Goal: Information Seeking & Learning: Learn about a topic

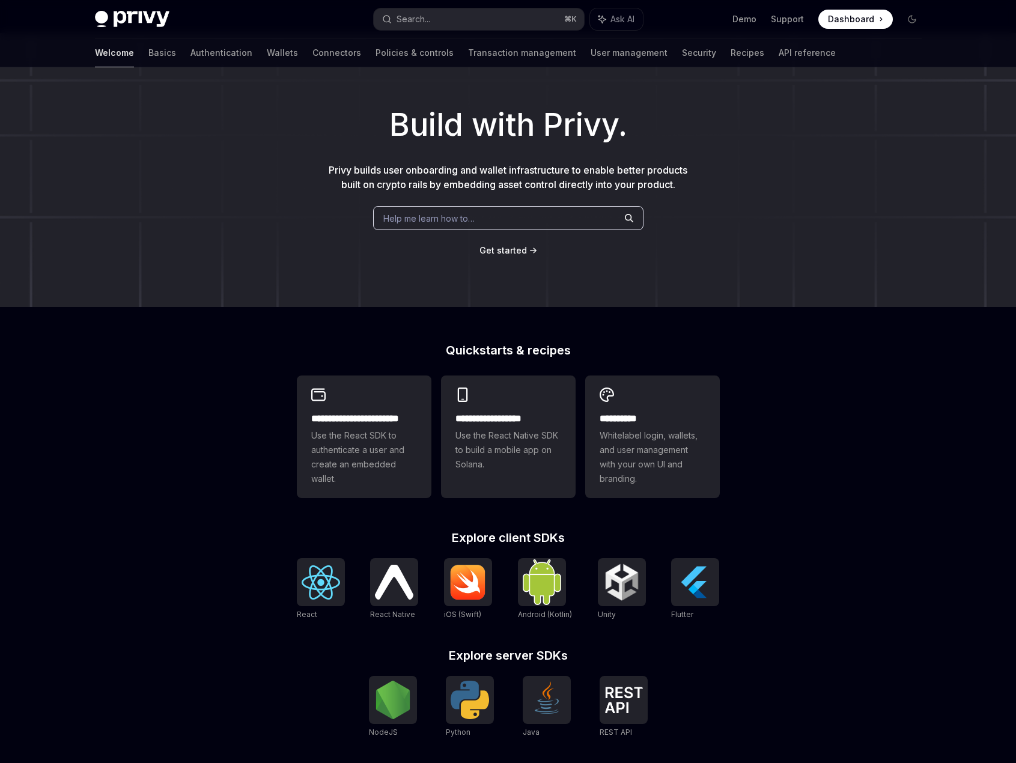
scroll to position [192, 0]
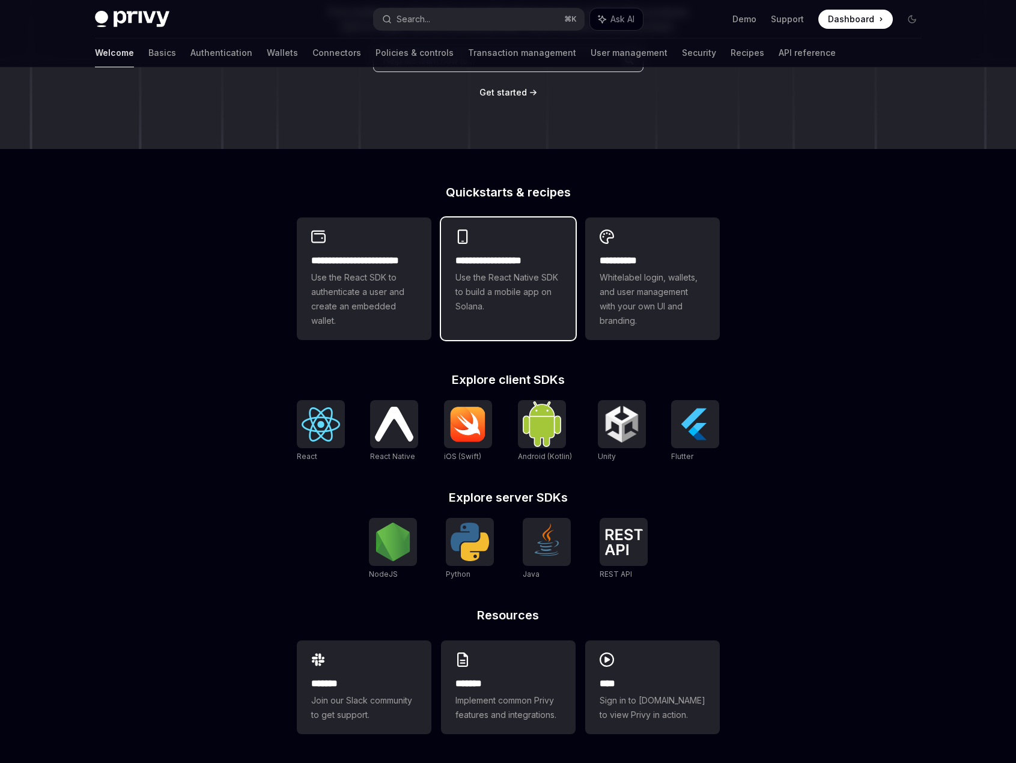
click at [468, 278] on span "Use the React Native SDK to build a mobile app on Solana." at bounding box center [509, 291] width 106 height 43
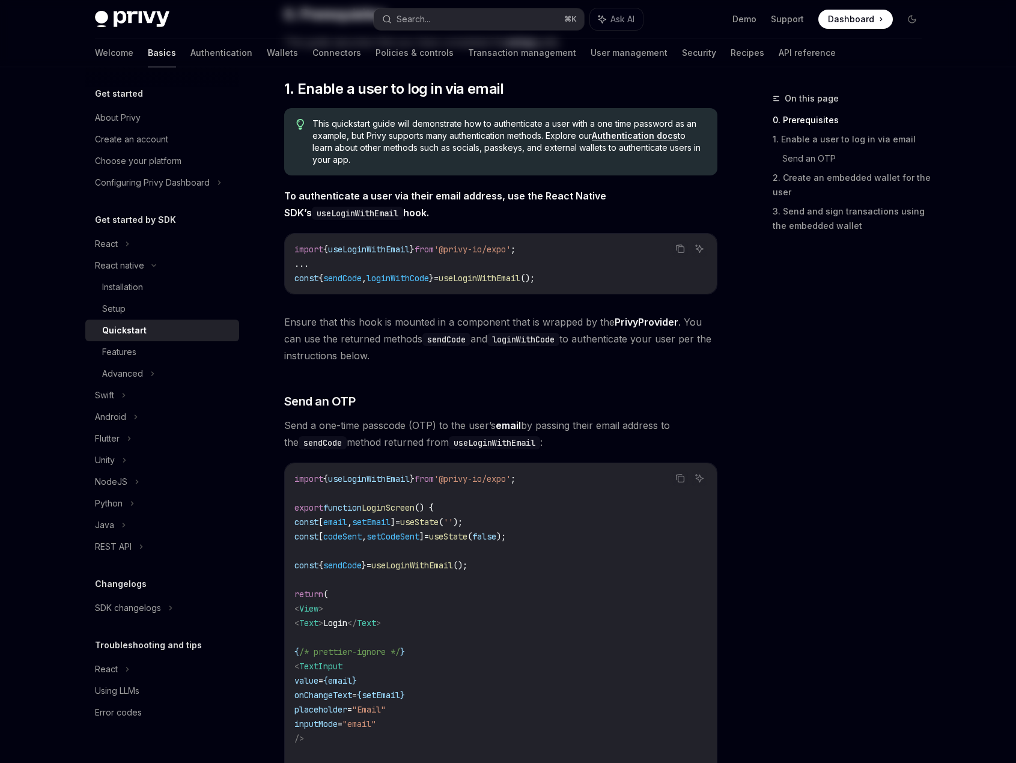
scroll to position [227, 0]
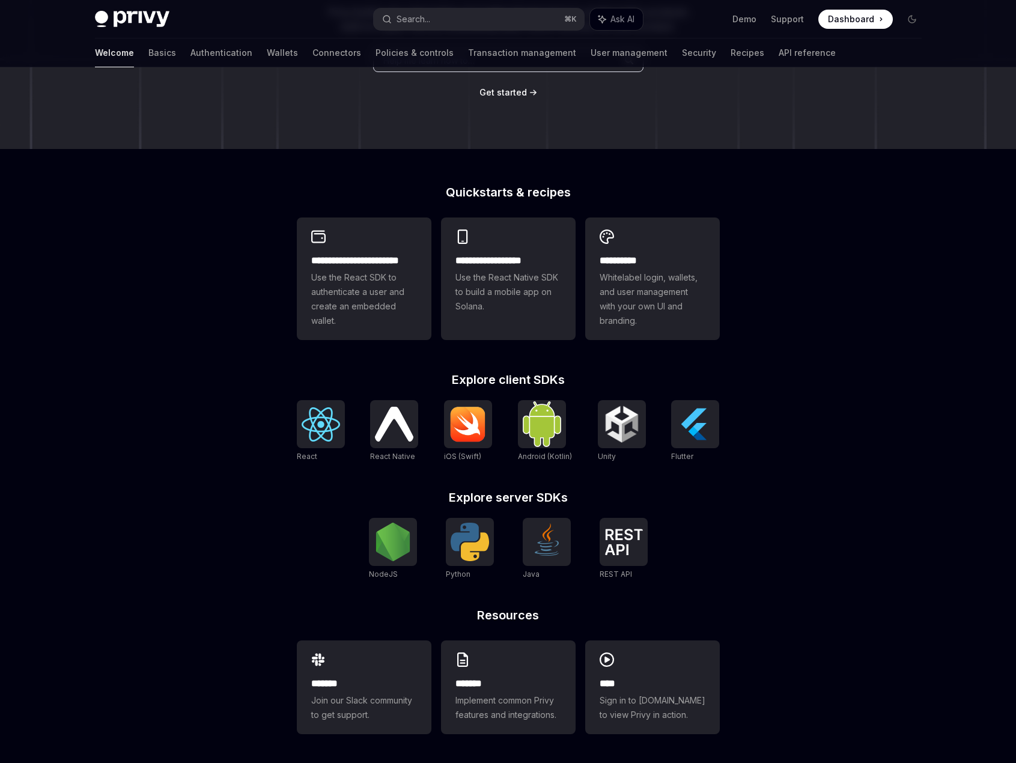
scroll to position [192, 0]
click at [354, 325] on span "Use the React SDK to authenticate a user and create an embedded wallet." at bounding box center [364, 299] width 106 height 58
type textarea "*"
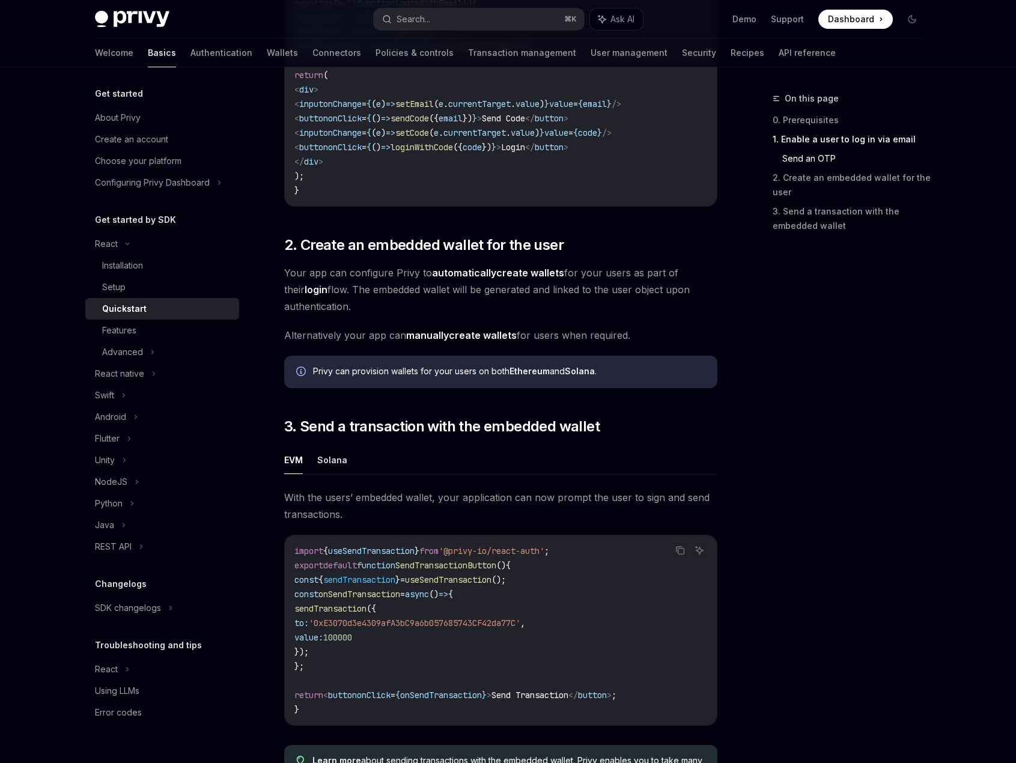
scroll to position [980, 0]
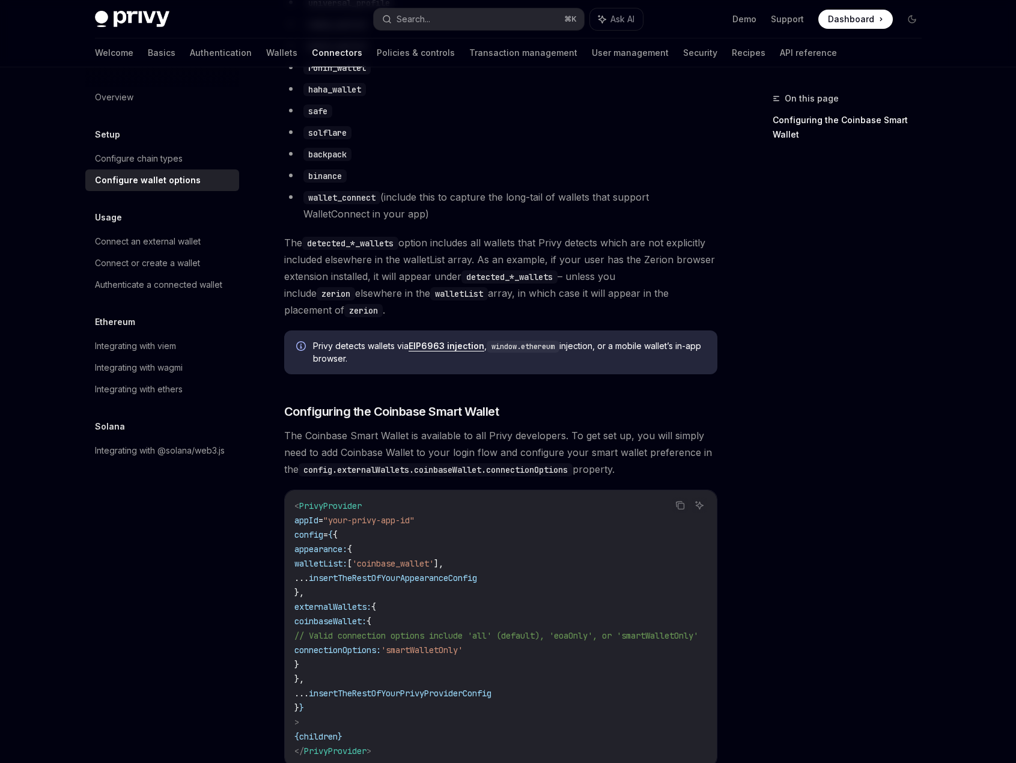
scroll to position [1036, 0]
